Goal: Task Accomplishment & Management: Manage account settings

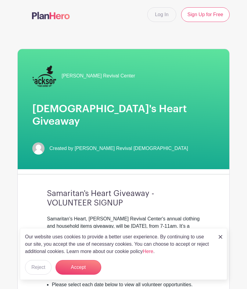
click at [164, 16] on link "Log In" at bounding box center [161, 14] width 29 height 15
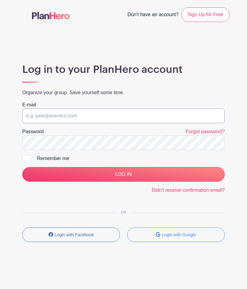
click at [125, 109] on input "email" at bounding box center [123, 115] width 202 height 15
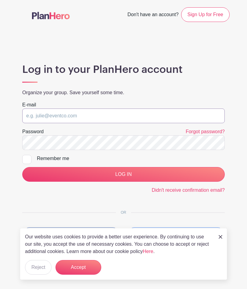
type input "dionnewilliams3@gmail.com"
click at [143, 176] on input "LOG IN" at bounding box center [123, 174] width 202 height 15
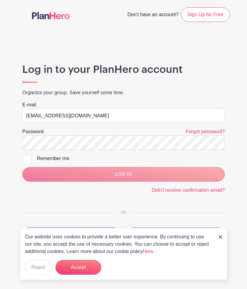
click at [215, 236] on div "Our website uses cookies to provide a better user experience. By continuing to …" at bounding box center [123, 254] width 207 height 52
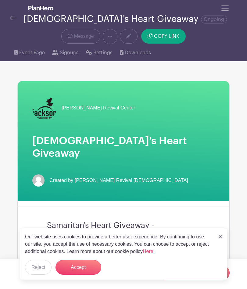
click at [221, 12] on span "Toggle navigation" at bounding box center [224, 8] width 9 height 9
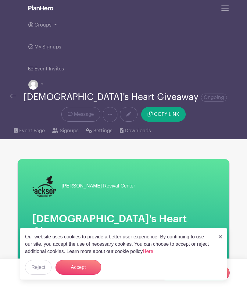
click at [47, 51] on link "My Signups" at bounding box center [44, 47] width 33 height 22
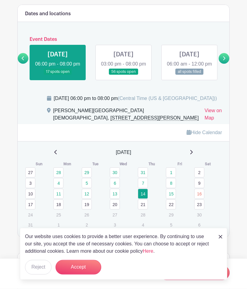
scroll to position [474, 0]
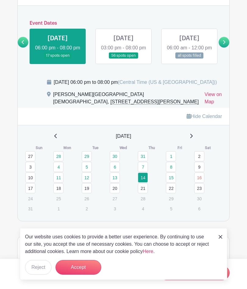
click at [123, 59] on link at bounding box center [123, 59] width 0 height 0
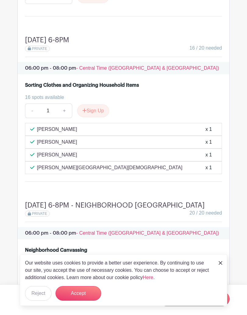
scroll to position [795, 0]
